Goal: Task Accomplishment & Management: Use online tool/utility

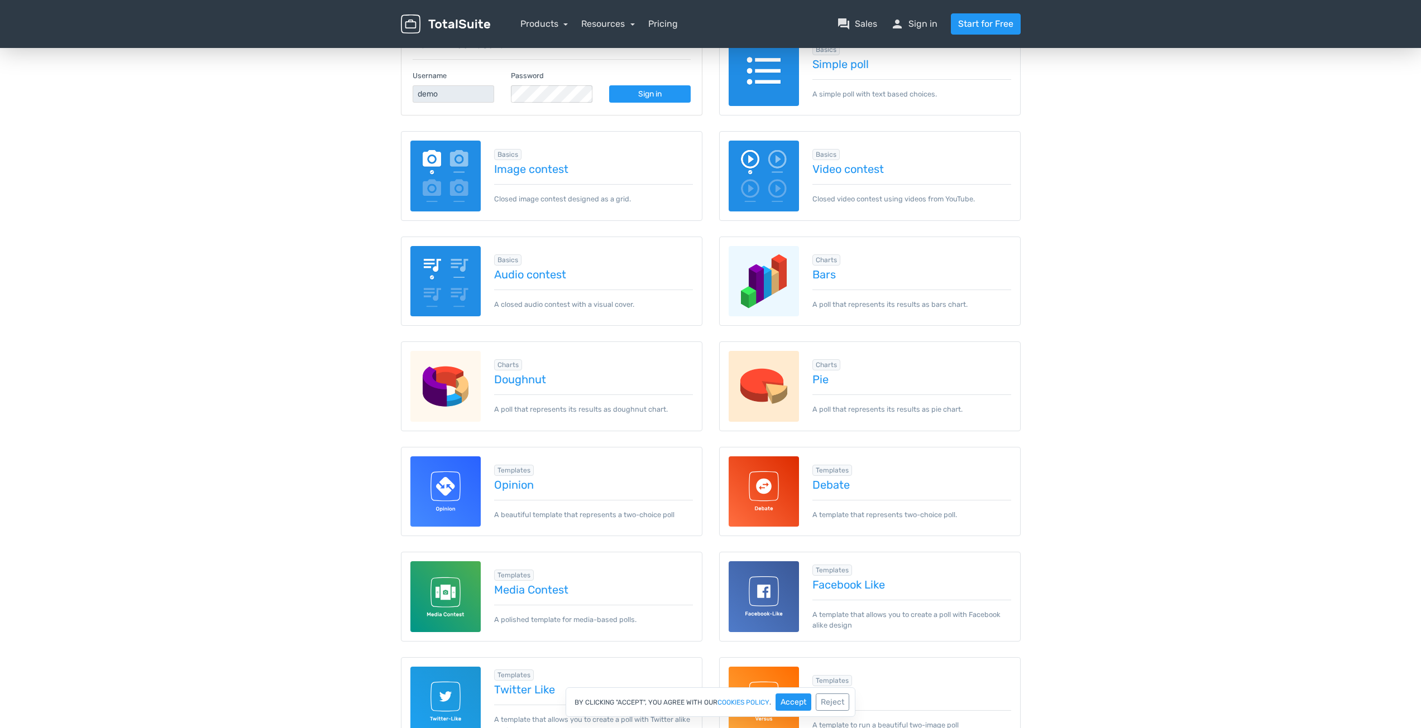
scroll to position [179, 0]
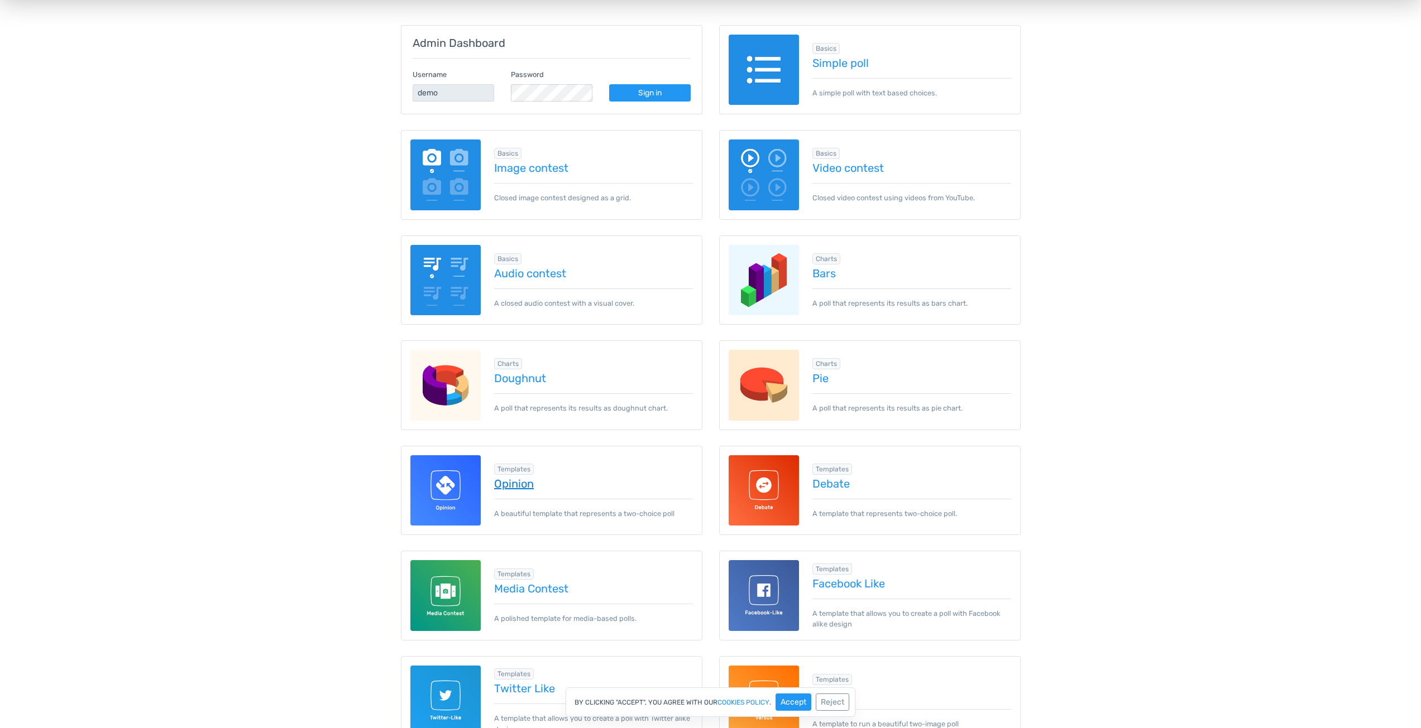
click at [510, 490] on link "Opinion" at bounding box center [593, 484] width 199 height 12
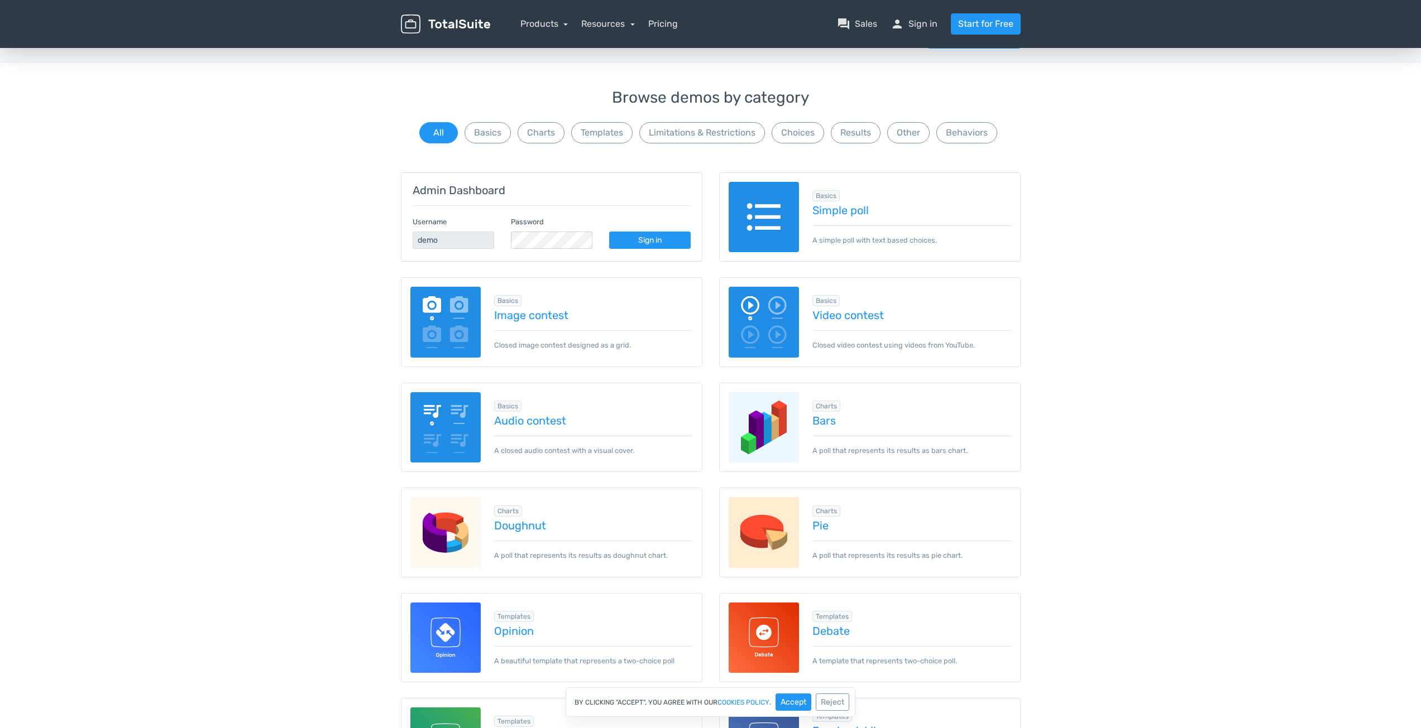
scroll to position [0, 0]
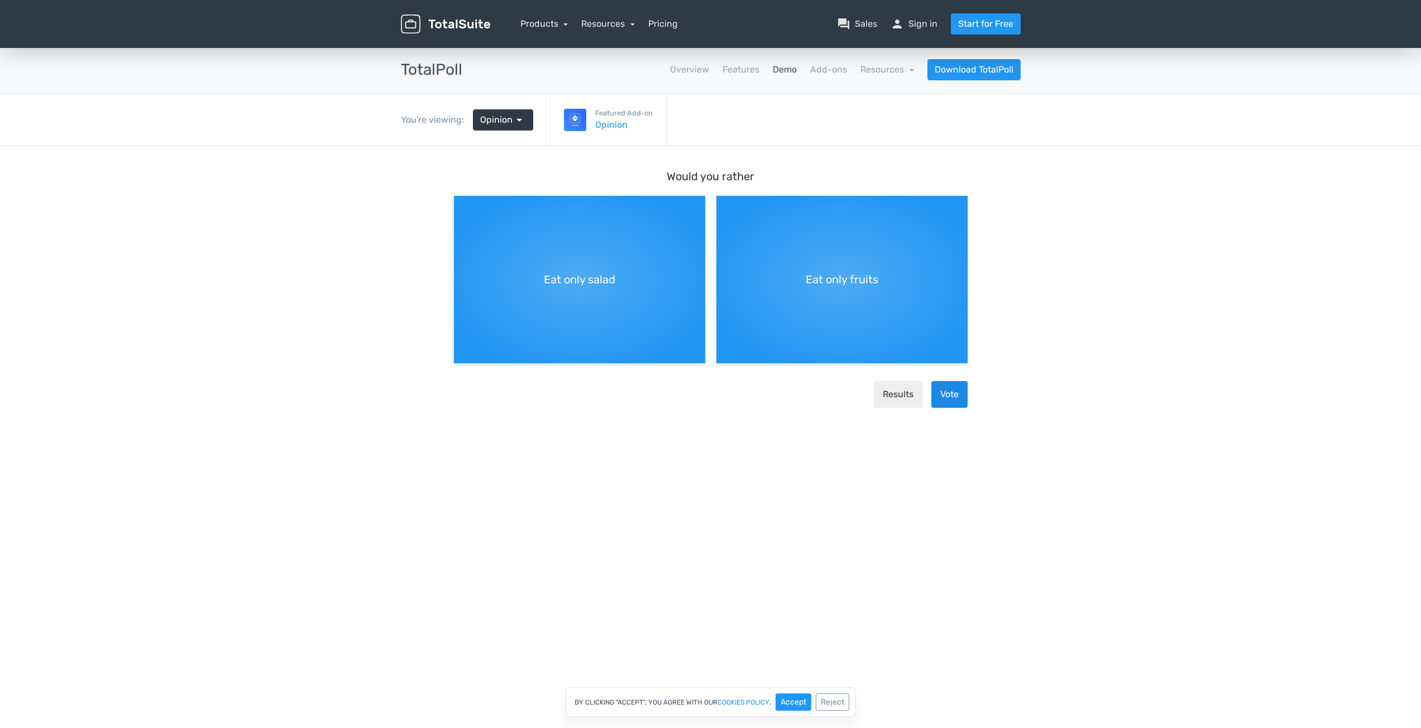
click at [961, 405] on button "Vote" at bounding box center [949, 394] width 36 height 27
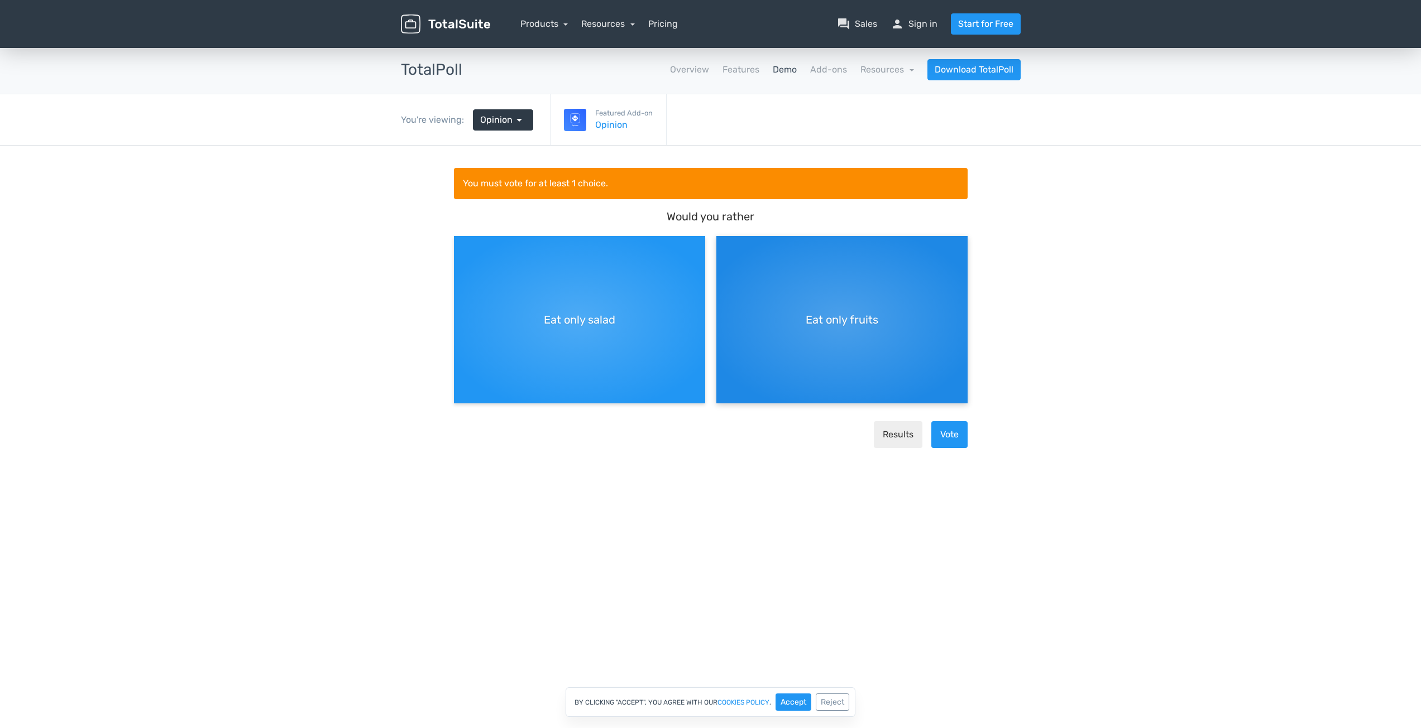
click at [826, 289] on div "Eat only fruits" at bounding box center [841, 319] width 251 height 167
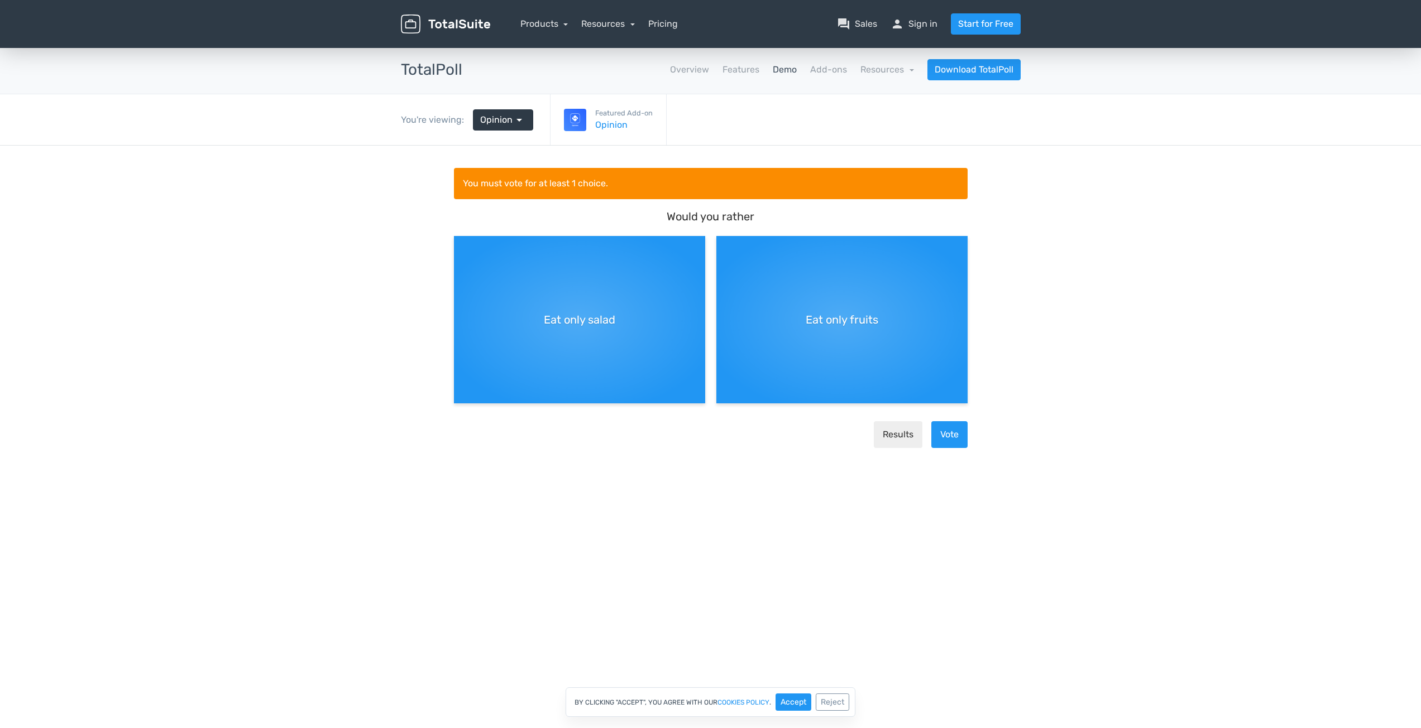
click at [723, 249] on input "Eat only fruits" at bounding box center [719, 245] width 7 height 7
radio input "true"
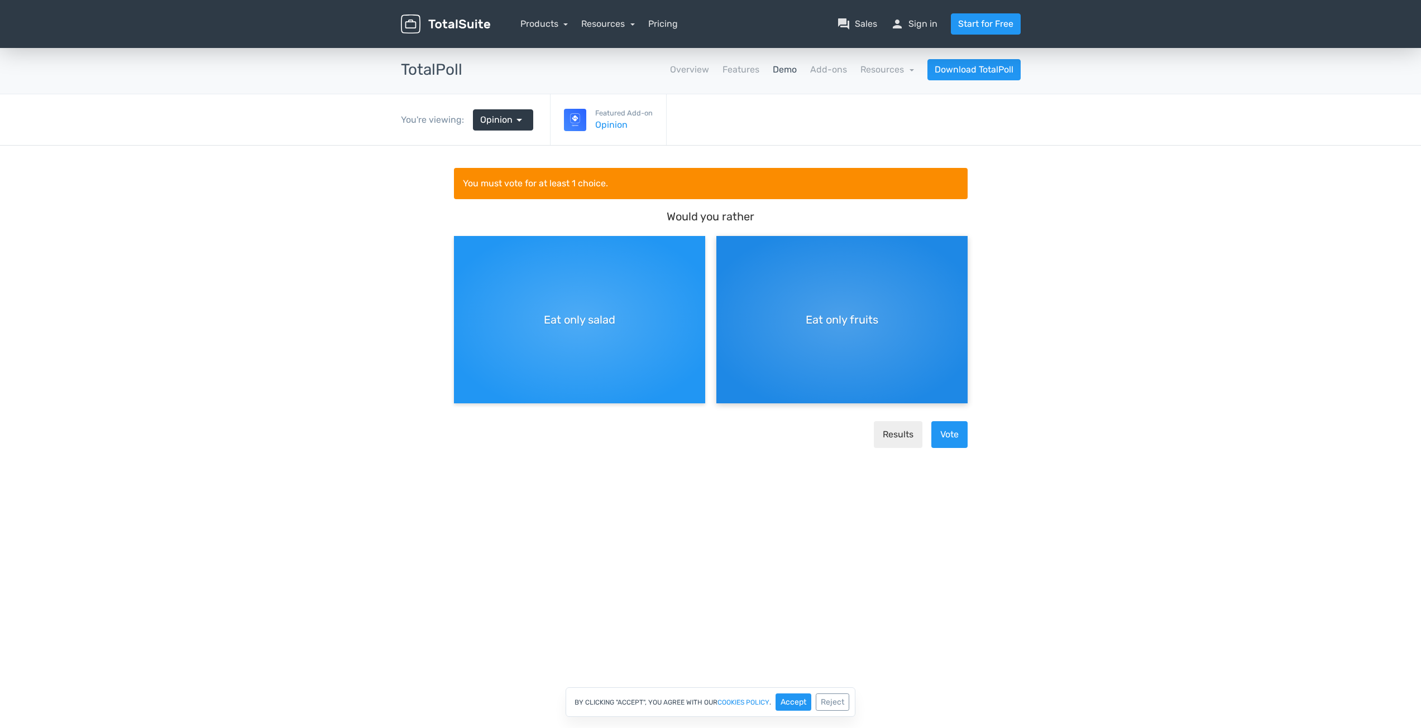
scroll to position [9, 0]
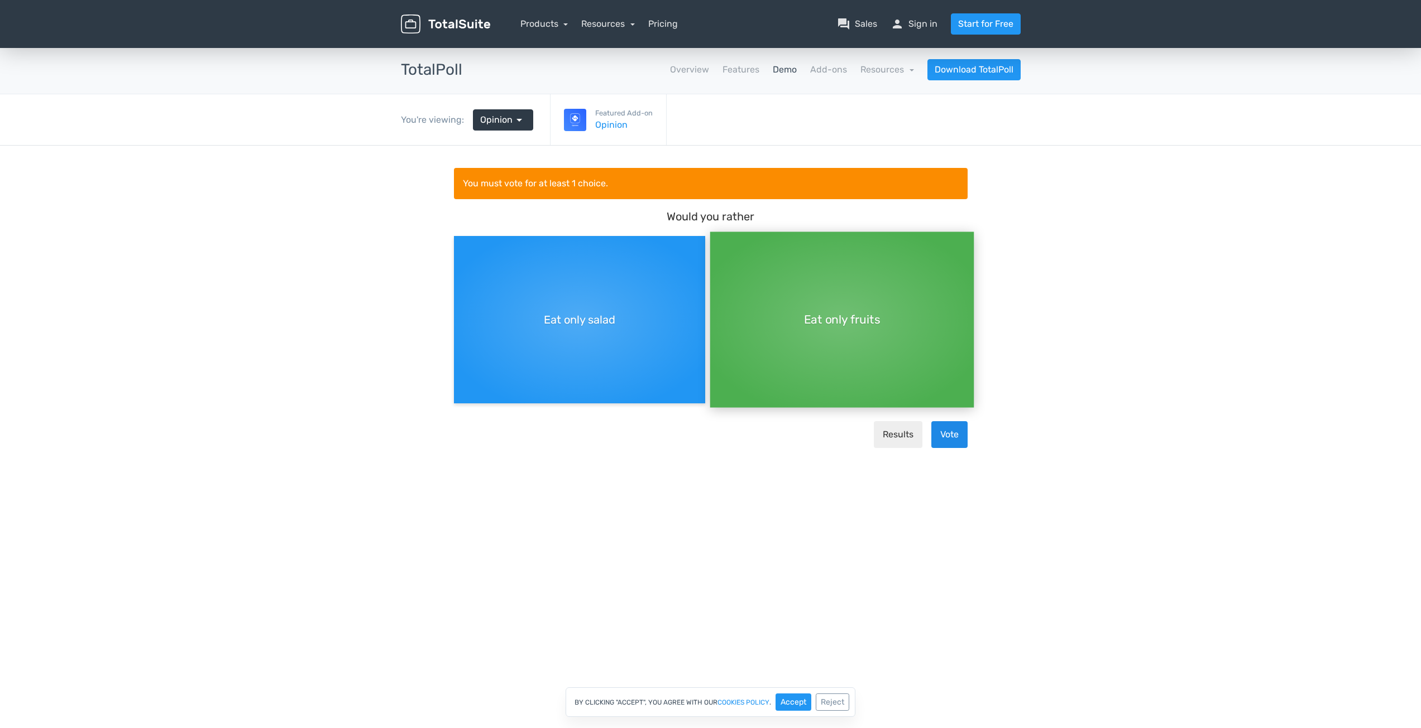
click at [949, 440] on button "Vote" at bounding box center [949, 434] width 36 height 27
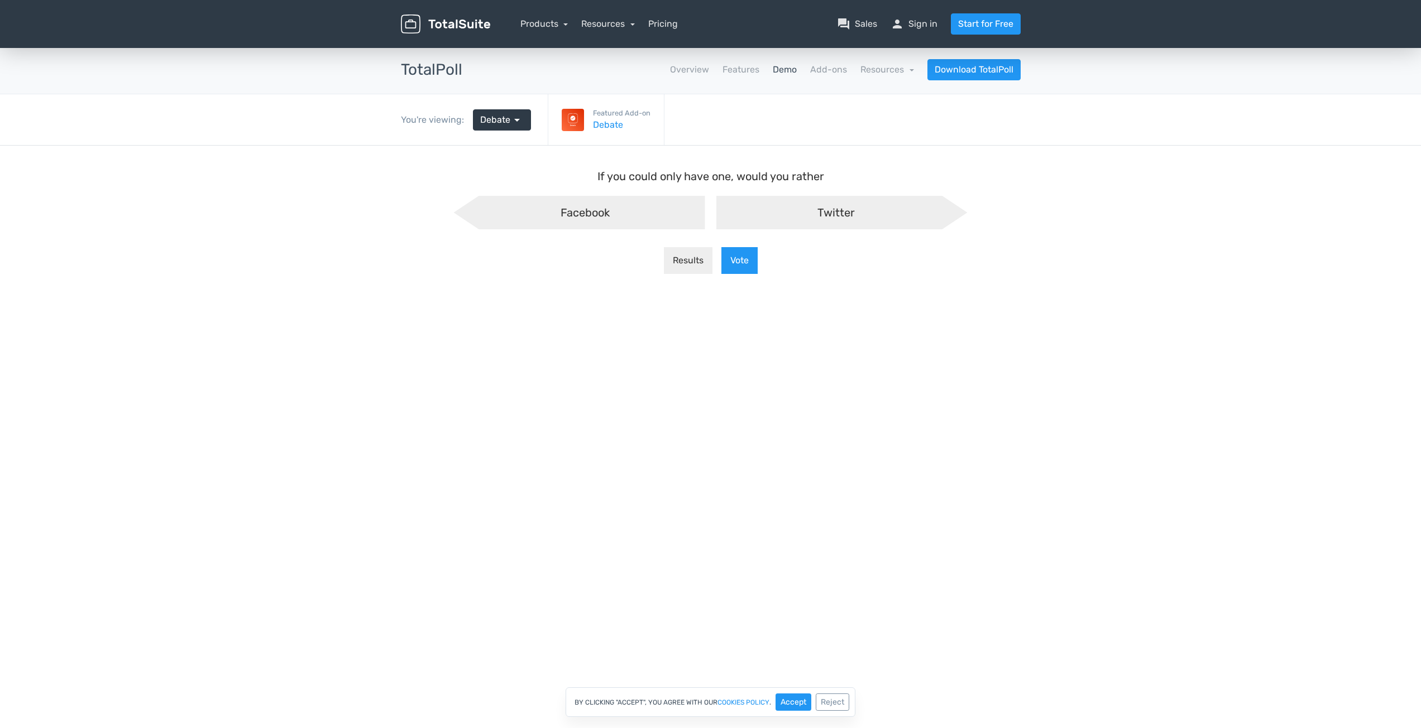
click at [783, 218] on div "Twitter" at bounding box center [841, 212] width 251 height 33
click at [714, 209] on input "Twitter" at bounding box center [710, 205] width 7 height 7
radio input "true"
click at [735, 264] on button "Vote" at bounding box center [739, 260] width 36 height 27
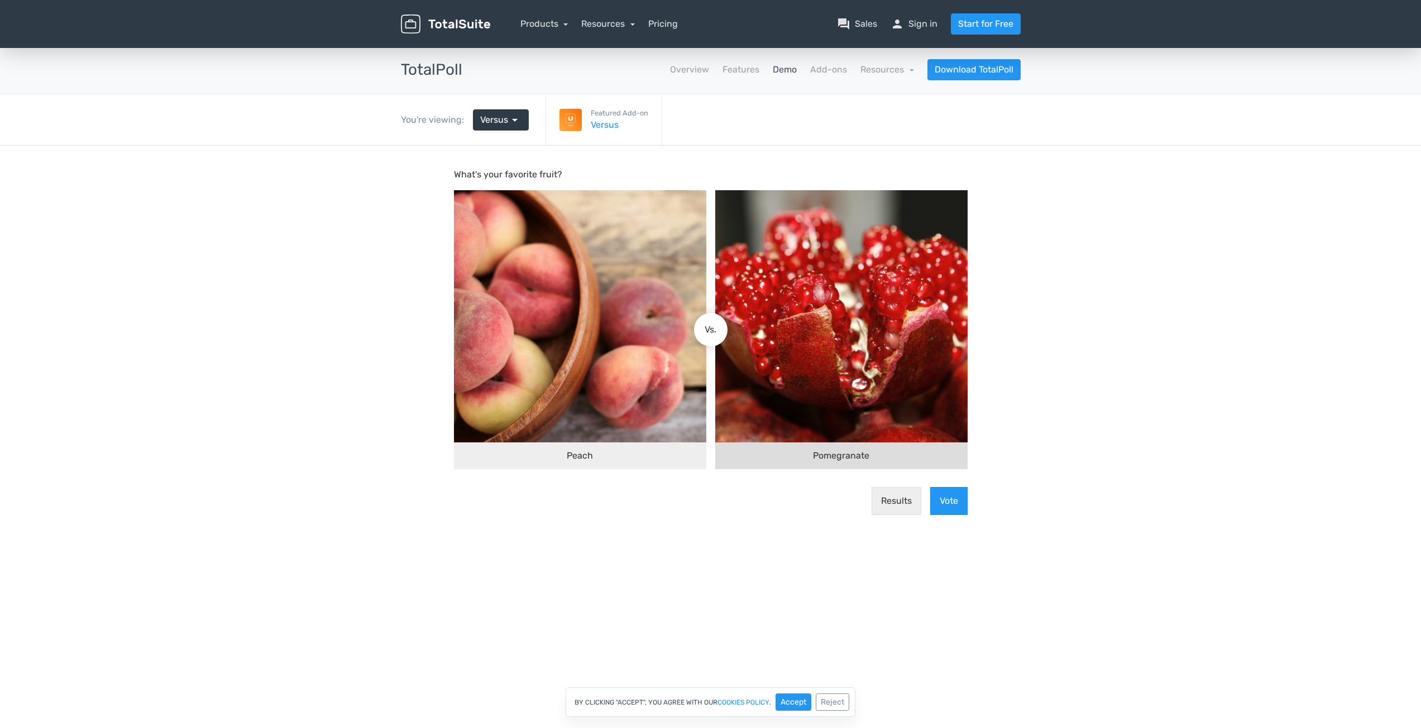
click at [771, 308] on img at bounding box center [841, 316] width 252 height 252
click at [720, 330] on input "Pomegranate" at bounding box center [720, 330] width 0 height 0
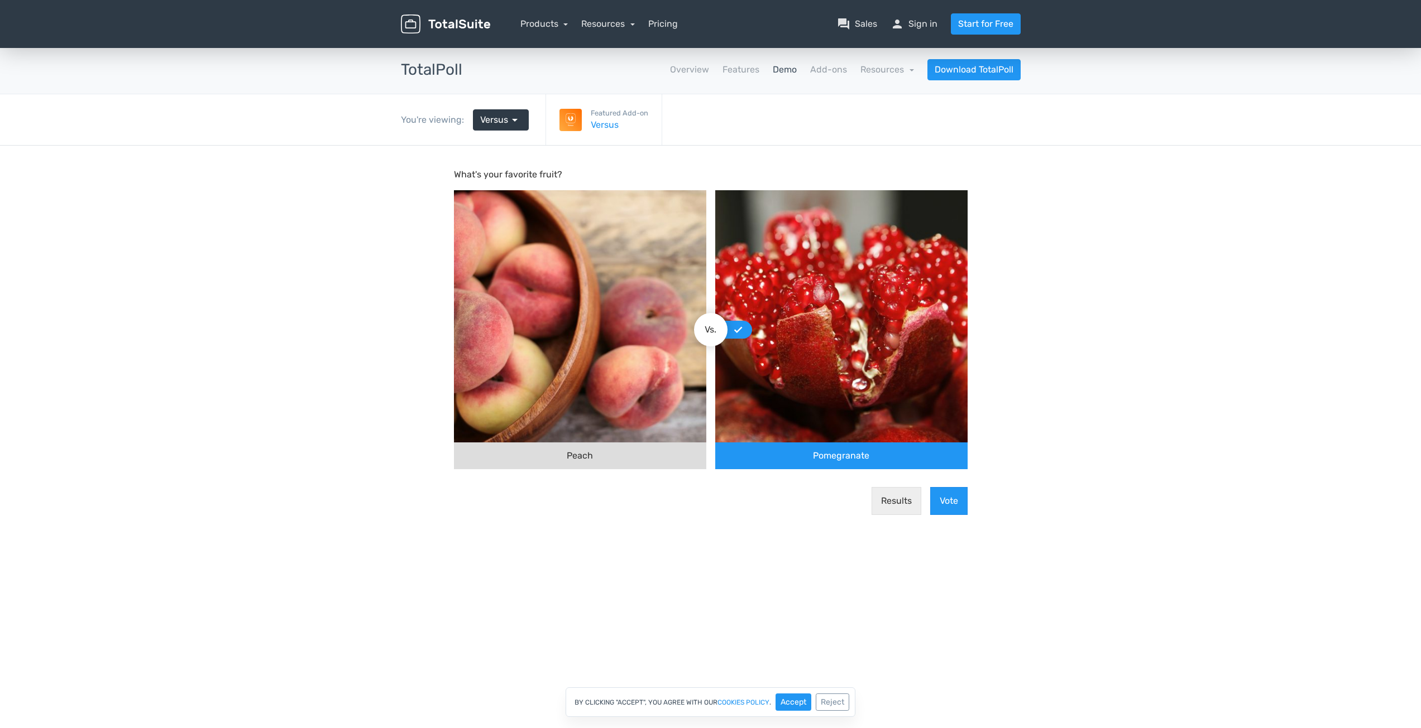
click at [659, 308] on img at bounding box center [580, 316] width 252 height 252
click at [701, 330] on input "Peach" at bounding box center [701, 330] width 0 height 0
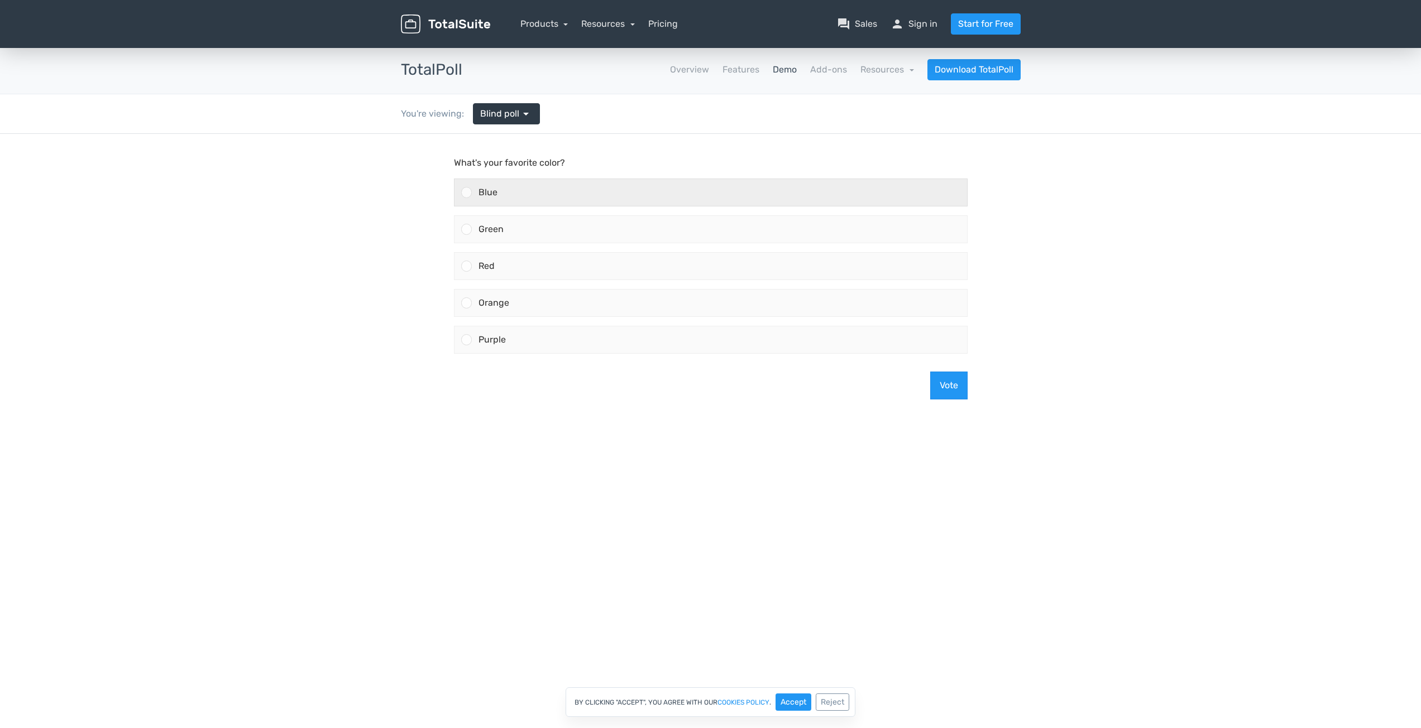
click at [537, 185] on div "Blue" at bounding box center [719, 192] width 495 height 27
click at [466, 193] on input "Blue" at bounding box center [466, 193] width 0 height 0
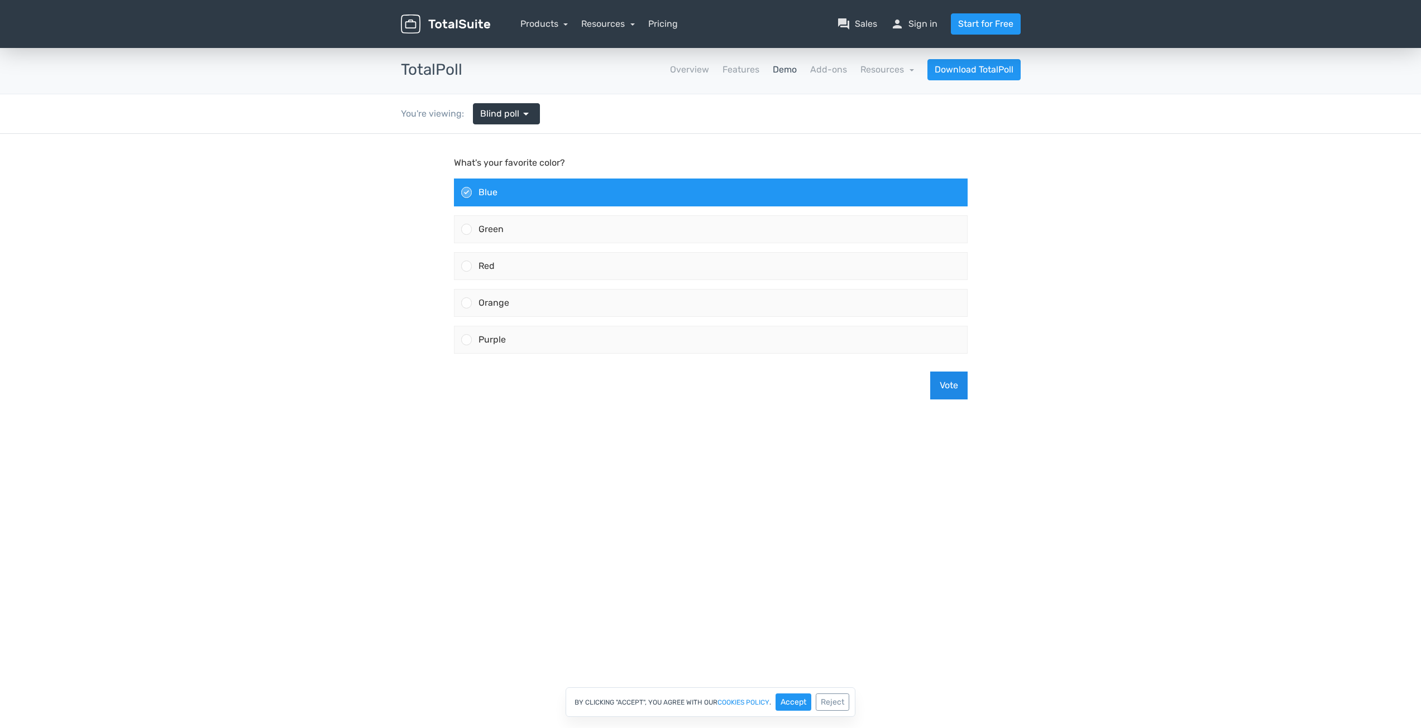
click at [942, 390] on button "Vote" at bounding box center [948, 386] width 37 height 28
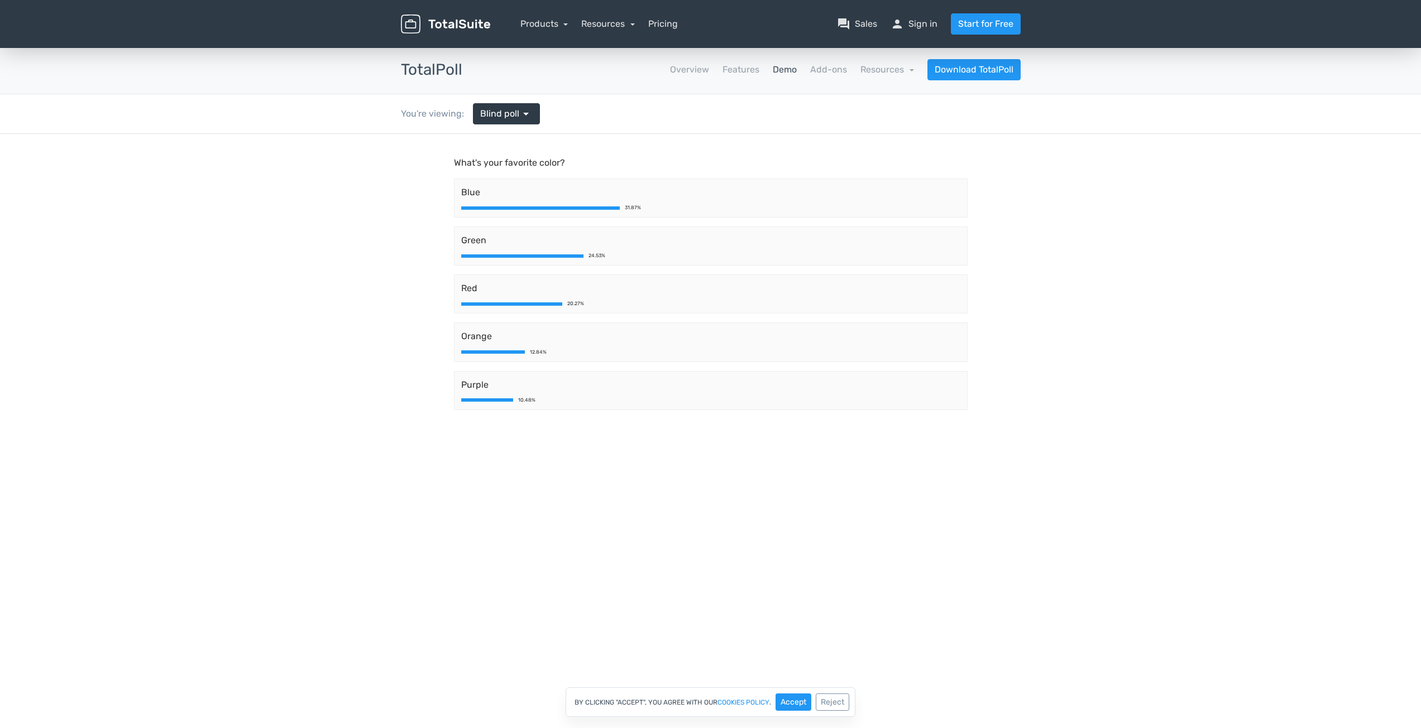
click at [553, 204] on div "Blue 31.87%" at bounding box center [711, 198] width 514 height 39
